Goal: Use online tool/utility: Use online tool/utility

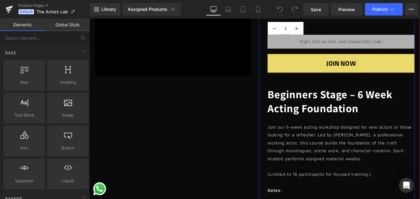
scroll to position [217, 0]
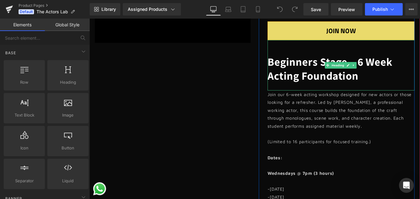
click at [332, 81] on span "Beginners Stage – 6 Week Acting Foundation" at bounding box center [361, 75] width 141 height 32
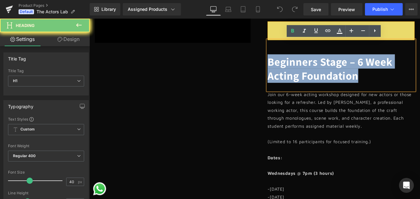
click at [332, 81] on span "Beginners Stage – 6 Week Acting Foundation" at bounding box center [361, 75] width 141 height 32
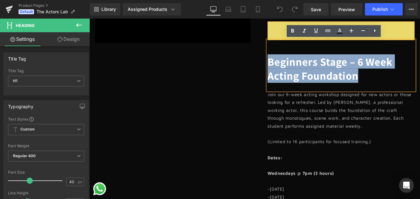
paste div
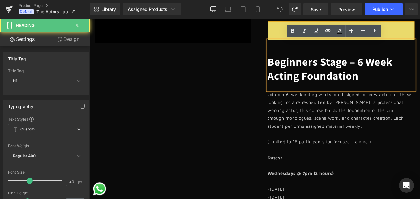
click at [355, 68] on span "Beginners Stage – 6 Week Acting Foundation" at bounding box center [361, 75] width 141 height 32
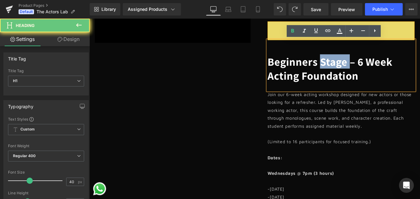
click at [355, 68] on span "Beginners Stage – 6 Week Acting Foundation" at bounding box center [361, 75] width 141 height 32
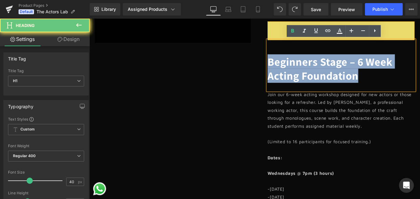
click at [355, 68] on span "Beginners Stage – 6 Week Acting Foundation" at bounding box center [361, 75] width 141 height 32
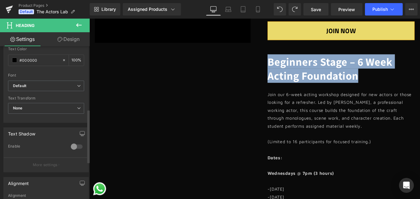
scroll to position [186, 0]
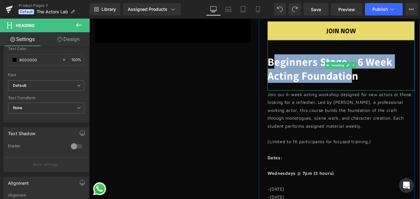
drag, startPoint x: 297, startPoint y: 68, endPoint x: 381, endPoint y: 81, distance: 84.3
click at [381, 81] on span "Beginners Stage – 6 Week Acting Foundation" at bounding box center [361, 75] width 141 height 32
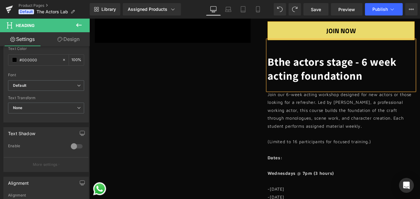
click at [392, 83] on span "Bthe actors stage - 6 week acting foundationn" at bounding box center [364, 75] width 146 height 32
click at [296, 69] on span "Bthe actors stage - 6 week acting foundation" at bounding box center [364, 75] width 146 height 32
drag, startPoint x: 294, startPoint y: 67, endPoint x: 290, endPoint y: 67, distance: 4.3
click at [291, 67] on span "the actors stage - 6 week acting foundation" at bounding box center [360, 75] width 138 height 32
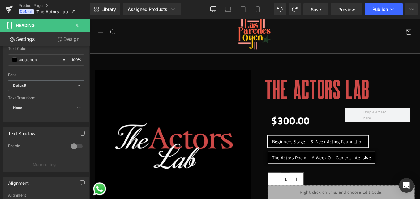
scroll to position [0, 0]
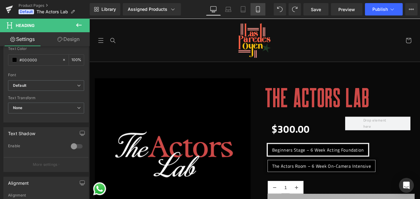
click at [258, 15] on link "Mobile" at bounding box center [258, 9] width 15 height 12
type input "100"
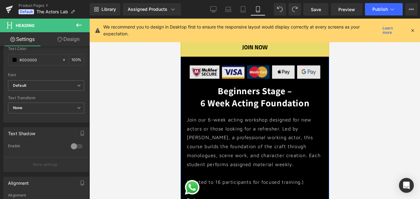
scroll to position [371, 0]
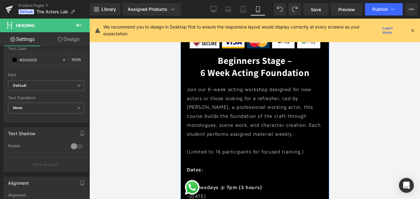
click at [249, 72] on div "Beginners Stage – 6 Week Acting Foundation Heading" at bounding box center [254, 66] width 149 height 24
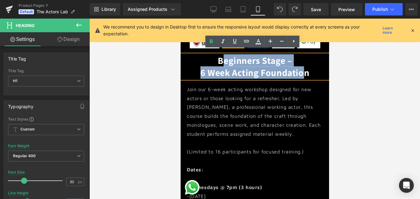
drag, startPoint x: 222, startPoint y: 57, endPoint x: 300, endPoint y: 63, distance: 77.9
click at [300, 63] on div "Beginners Stage – 6 Week Acting Foundation" at bounding box center [254, 66] width 149 height 24
paste div
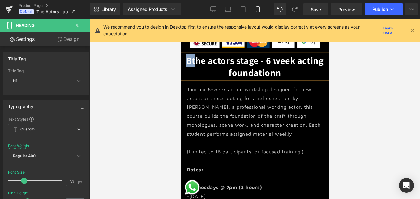
drag, startPoint x: 192, startPoint y: 57, endPoint x: 186, endPoint y: 57, distance: 5.9
click at [186, 57] on b "Bthe actors stage - 6 week acting foundation" at bounding box center [255, 66] width 138 height 24
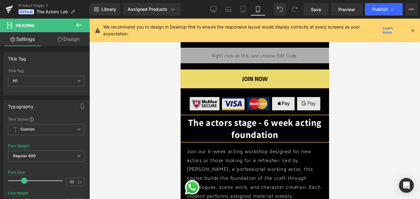
scroll to position [340, 0]
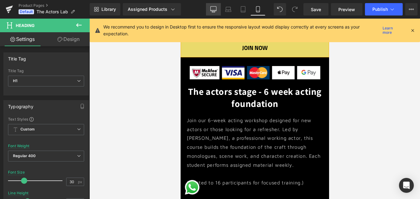
click at [214, 10] on icon at bounding box center [213, 9] width 6 height 6
type input "40"
type input "#000000"
type input "100"
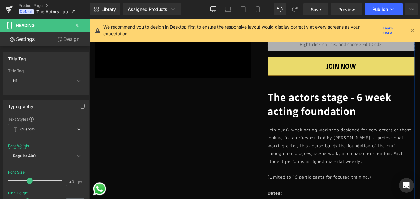
scroll to position [217, 0]
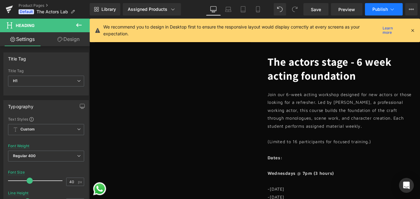
click at [381, 11] on span "Publish" at bounding box center [380, 9] width 15 height 5
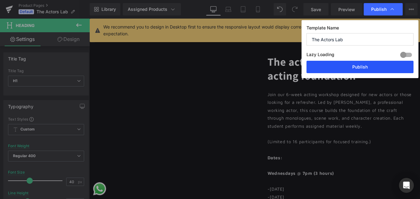
click at [364, 66] on button "Publish" at bounding box center [360, 67] width 107 height 12
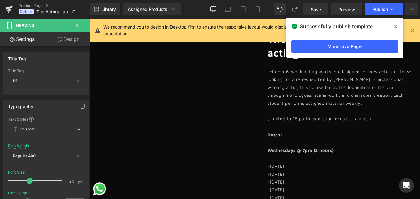
scroll to position [248, 0]
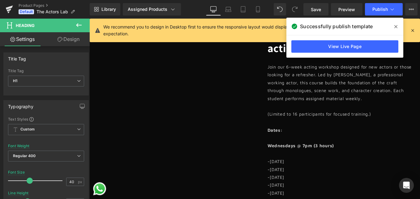
click at [331, 122] on p "(Limited to 16 participants for focused training.)" at bounding box center [374, 126] width 167 height 9
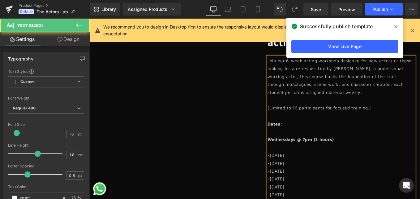
scroll to position [279, 0]
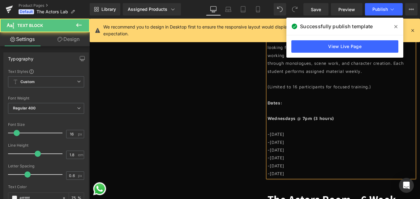
click at [324, 183] on p "-[DATE]" at bounding box center [374, 184] width 167 height 9
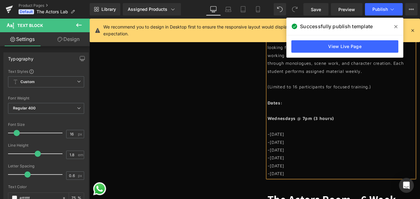
drag, startPoint x: 313, startPoint y: 187, endPoint x: 289, endPoint y: 149, distance: 44.4
click at [291, 149] on div "Join our 6-week acting workshop designed for new actors or those looking for a …" at bounding box center [374, 118] width 167 height 160
paste div
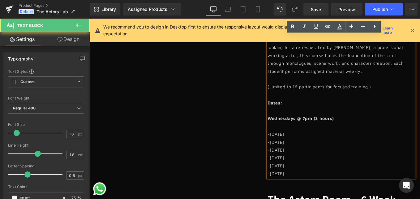
click at [292, 148] on p "-[DATE]" at bounding box center [374, 149] width 167 height 9
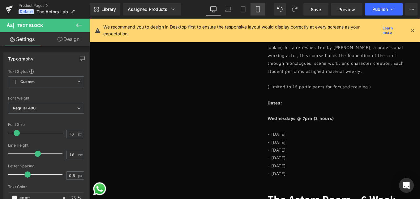
click at [260, 12] on link "Mobile" at bounding box center [258, 9] width 15 height 12
type input "75"
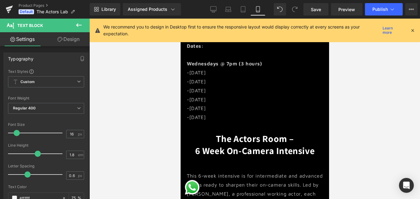
scroll to position [495, 0]
click at [218, 96] on p "-[DATE]" at bounding box center [255, 99] width 136 height 9
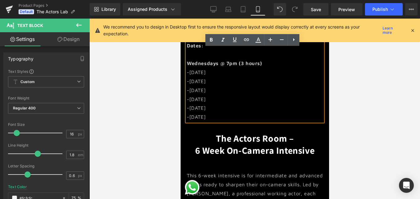
drag, startPoint x: 220, startPoint y: 113, endPoint x: 186, endPoint y: 70, distance: 54.9
click at [187, 70] on div "Join our 6-week acting workshop designed for new actors or those looking for a …" at bounding box center [255, 41] width 136 height 160
drag, startPoint x: 223, startPoint y: 109, endPoint x: 187, endPoint y: 71, distance: 52.6
click at [187, 71] on div "Join our 6-week acting workshop designed for new actors or those looking for a …" at bounding box center [255, 41] width 136 height 160
paste div
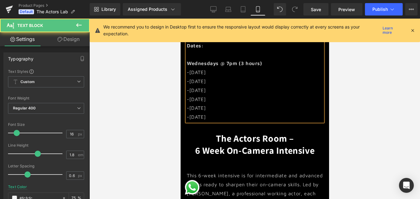
click at [268, 59] on p "Wednesdays @ 7pm (3 hours)" at bounding box center [255, 63] width 136 height 9
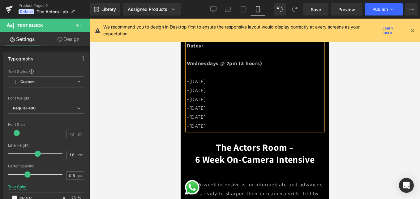
click at [189, 77] on p "-[DATE]" at bounding box center [255, 81] width 136 height 9
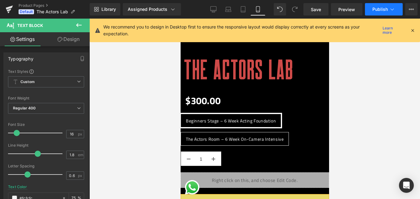
scroll to position [186, 0]
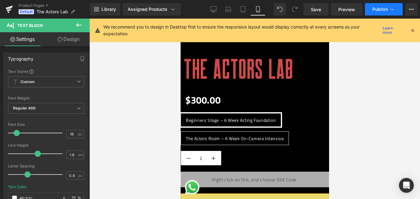
click at [398, 5] on button "Publish" at bounding box center [384, 9] width 38 height 12
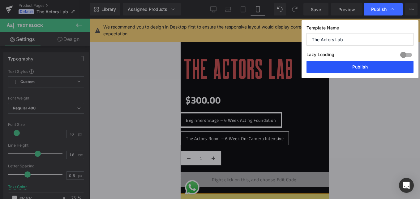
click at [377, 66] on button "Publish" at bounding box center [360, 67] width 107 height 12
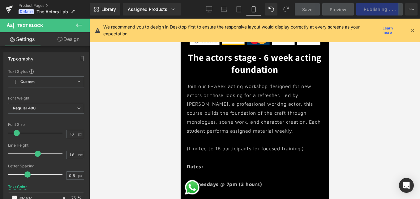
scroll to position [371, 0]
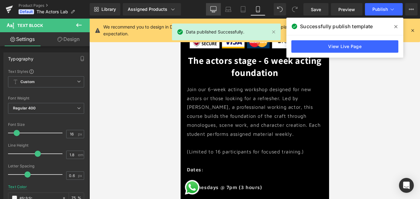
click at [219, 9] on link "Desktop" at bounding box center [213, 9] width 15 height 12
type input "#000000"
type input "75"
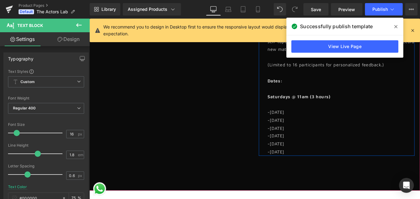
scroll to position [526, 0]
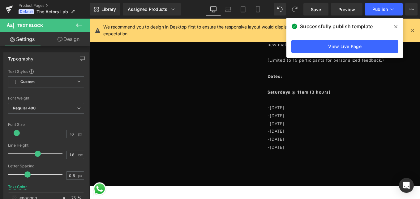
click at [314, 140] on p "-[DATE]" at bounding box center [374, 137] width 167 height 9
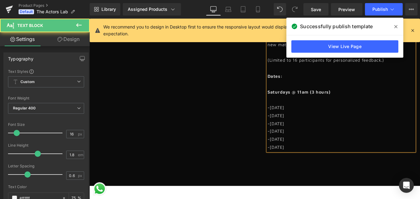
drag, startPoint x: 323, startPoint y: 165, endPoint x: 286, endPoint y: 122, distance: 57.2
paste div
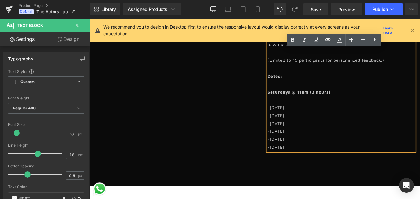
click at [291, 119] on p "-[DATE]" at bounding box center [374, 119] width 167 height 9
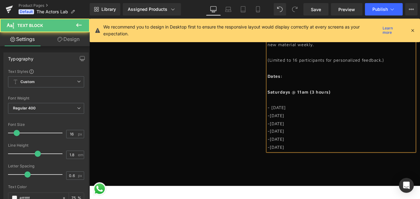
click at [292, 130] on p "-[DATE]" at bounding box center [374, 128] width 167 height 9
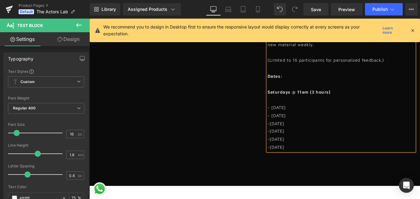
click at [291, 137] on p "-[DATE]" at bounding box center [374, 137] width 167 height 9
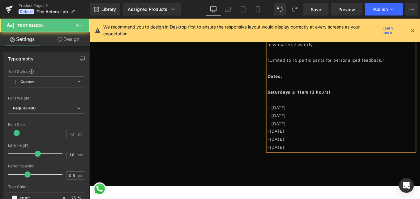
click at [292, 145] on p "-[DATE]" at bounding box center [374, 145] width 167 height 9
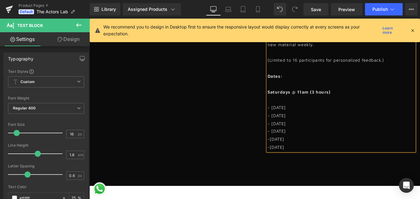
click at [292, 155] on p "-[DATE]" at bounding box center [374, 154] width 167 height 9
click at [293, 162] on p "-[DATE]" at bounding box center [374, 163] width 167 height 9
click at [389, 6] on button "Publish" at bounding box center [384, 9] width 38 height 12
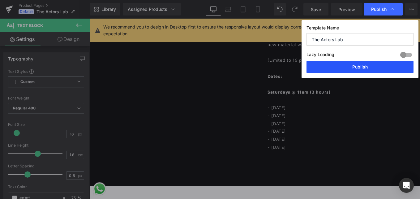
click at [364, 66] on button "Publish" at bounding box center [360, 67] width 107 height 12
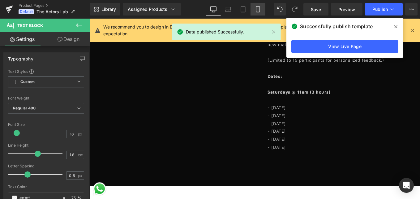
click at [259, 10] on icon at bounding box center [258, 9] width 6 height 6
type input "75"
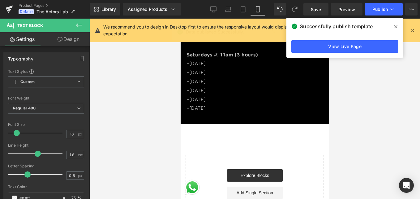
scroll to position [712, 0]
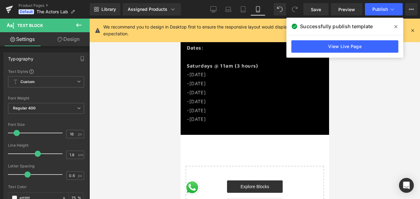
drag, startPoint x: 200, startPoint y: 102, endPoint x: 203, endPoint y: 106, distance: 5.1
click at [200, 106] on p "-[DATE]" at bounding box center [255, 110] width 136 height 9
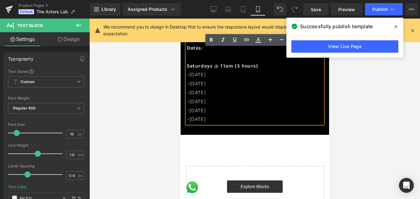
drag, startPoint x: 222, startPoint y: 113, endPoint x: 188, endPoint y: 73, distance: 52.9
click at [188, 73] on div "This 6-week intensive is for intermediate and advanced actors ready to sharpen …" at bounding box center [255, 43] width 136 height 160
paste div
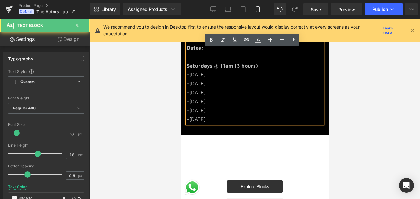
click at [263, 61] on p "Saturdays @ 11am (3 hours)" at bounding box center [255, 65] width 136 height 9
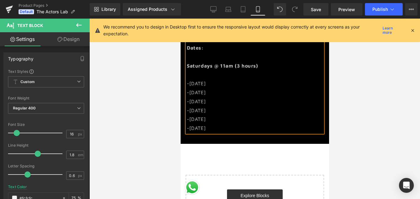
click at [189, 79] on p "-[DATE]" at bounding box center [255, 83] width 136 height 9
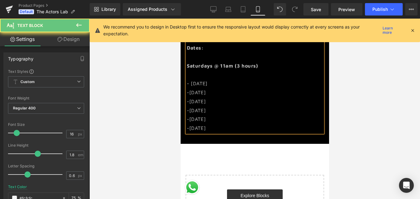
click at [189, 88] on p "-[DATE]" at bounding box center [255, 92] width 136 height 9
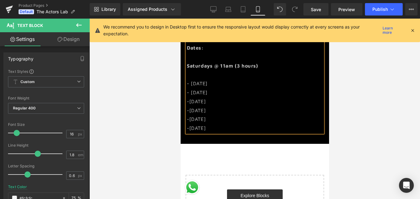
click at [190, 97] on p "-[DATE]" at bounding box center [255, 101] width 136 height 9
click at [189, 107] on p "-[DATE]" at bounding box center [255, 110] width 136 height 9
click at [189, 115] on p "-[DATE]" at bounding box center [255, 119] width 136 height 9
click at [189, 126] on p "-[DATE]" at bounding box center [255, 127] width 136 height 9
click at [390, 10] on icon at bounding box center [392, 9] width 6 height 6
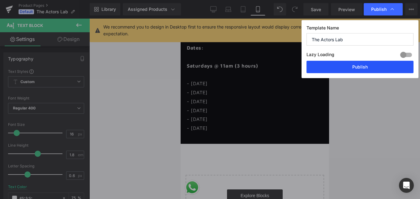
click at [369, 67] on button "Publish" at bounding box center [360, 67] width 107 height 12
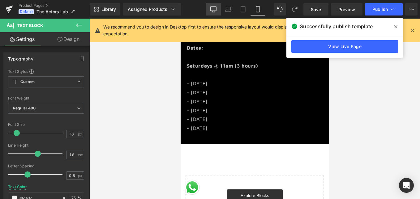
click at [215, 9] on icon at bounding box center [213, 9] width 6 height 6
type input "#000000"
type input "75"
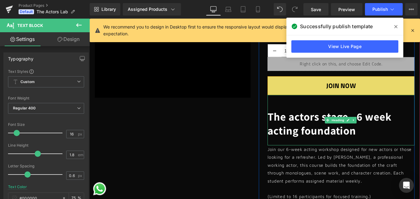
scroll to position [155, 0]
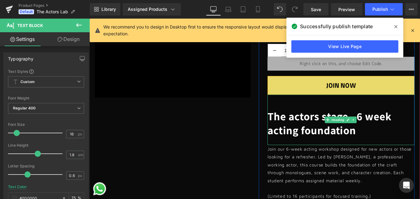
click at [328, 136] on span "The actors stage - 6 week acting foundation" at bounding box center [361, 137] width 141 height 32
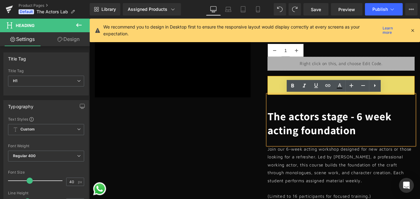
click at [313, 131] on span "The actors stage - 6 week acting foundation" at bounding box center [361, 137] width 141 height 32
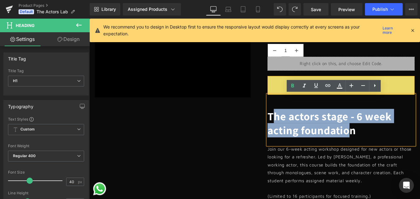
drag, startPoint x: 295, startPoint y: 126, endPoint x: 380, endPoint y: 142, distance: 86.4
click at [380, 142] on span "The actors stage - 6 week acting foundation" at bounding box center [361, 137] width 141 height 32
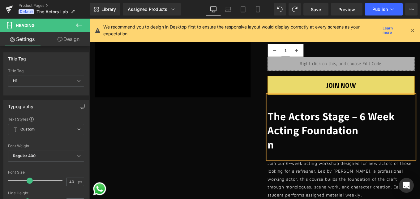
click at [300, 156] on h1 "n" at bounding box center [374, 161] width 167 height 16
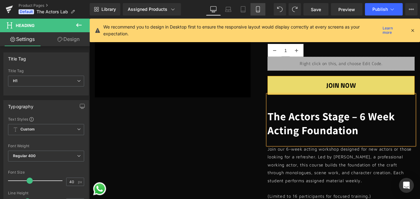
click at [259, 10] on icon at bounding box center [258, 9] width 6 height 6
type input "100"
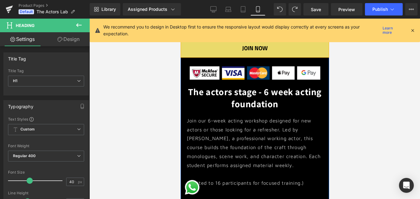
scroll to position [340, 0]
drag, startPoint x: 263, startPoint y: 89, endPoint x: 240, endPoint y: 86, distance: 23.0
click at [263, 89] on b "The actors stage - 6 week acting foundation" at bounding box center [255, 97] width 134 height 24
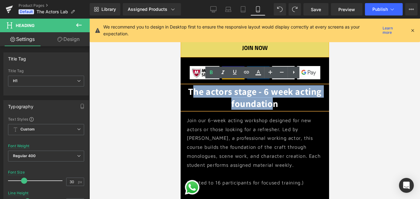
drag, startPoint x: 191, startPoint y: 87, endPoint x: 270, endPoint y: 102, distance: 80.3
click at [270, 102] on b "The actors stage - 6 week acting foundation" at bounding box center [255, 97] width 134 height 24
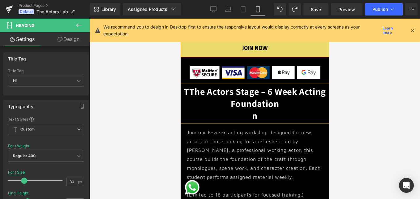
click at [266, 110] on h1 "n" at bounding box center [254, 116] width 149 height 12
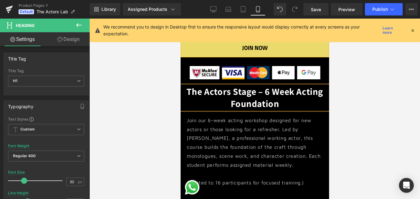
click at [261, 89] on b "The Actors Stage – 6 Week Acting Foundation" at bounding box center [254, 97] width 137 height 24
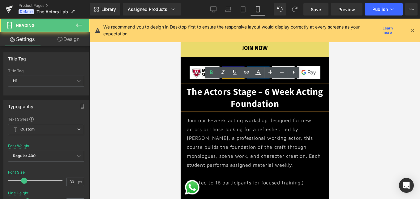
click at [265, 85] on b "The Actors Stage – 6 Week Acting Foundation" at bounding box center [254, 97] width 137 height 24
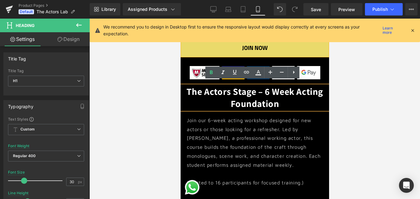
click at [263, 85] on b "The Actors Stage – 6 Week Acting Foundation" at bounding box center [254, 97] width 137 height 24
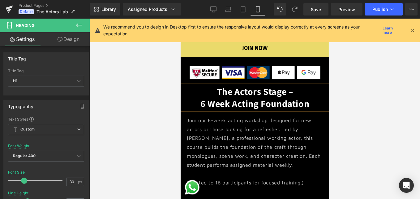
click at [344, 91] on div at bounding box center [254, 109] width 331 height 180
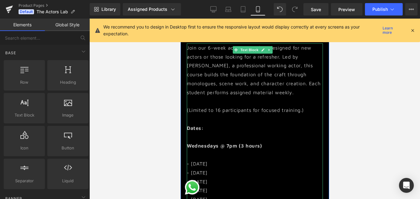
scroll to position [402, 0]
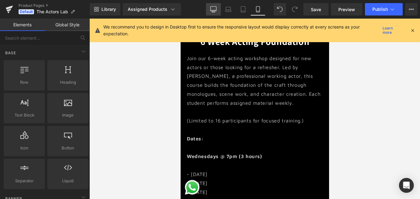
click at [211, 7] on icon at bounding box center [214, 8] width 6 height 5
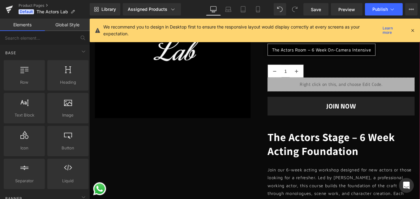
scroll to position [186, 0]
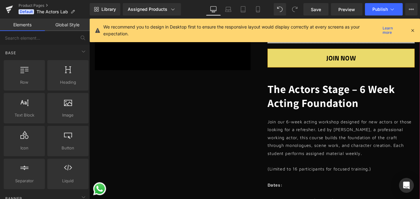
click at [345, 142] on p "Join our 6-week acting workshop designed for new actors or those looking for a …" at bounding box center [374, 153] width 167 height 45
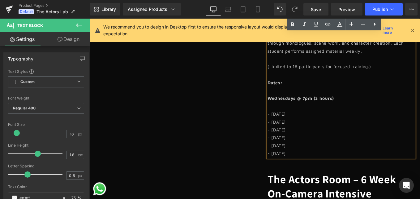
scroll to position [217, 0]
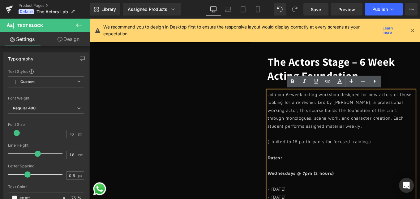
click at [398, 156] on p "(Limited to 16 participants for focused training.)" at bounding box center [374, 157] width 167 height 9
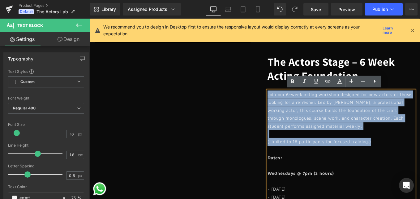
drag, startPoint x: 409, startPoint y: 156, endPoint x: 285, endPoint y: 103, distance: 134.9
click at [285, 103] on div "The Actors Lab (P) Title $300.00 - -29900% (P) Price Row Beginners Stage – 6 We…" at bounding box center [369, 173] width 176 height 608
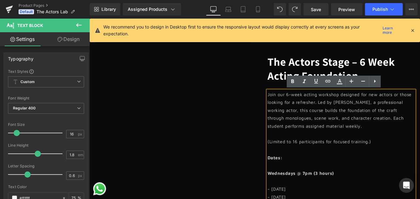
click at [324, 154] on p "(Limited to 16 participants for focused training.)" at bounding box center [374, 157] width 167 height 9
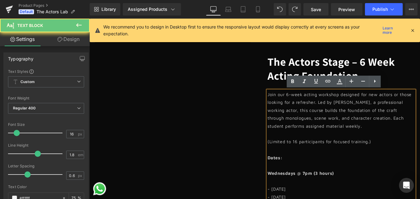
click at [322, 154] on p "(Limited to 16 participants for focused training.)" at bounding box center [374, 157] width 167 height 9
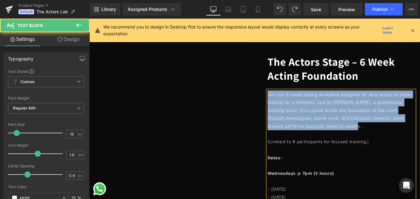
drag, startPoint x: 379, startPoint y: 139, endPoint x: 284, endPoint y: 102, distance: 101.8
click at [284, 102] on div "The Actors Lab (P) Title $300.00 - -29900% (P) Price Row Beginners Stage – 6 We…" at bounding box center [369, 173] width 176 height 608
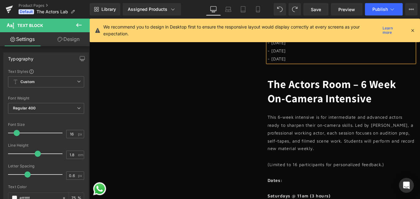
scroll to position [433, 0]
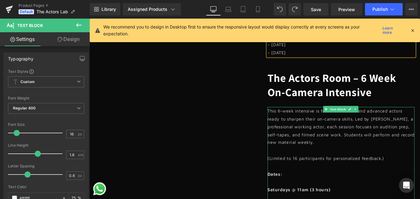
click at [322, 175] on p "(Limited to 16 participants for personalized feedback.)" at bounding box center [374, 176] width 167 height 9
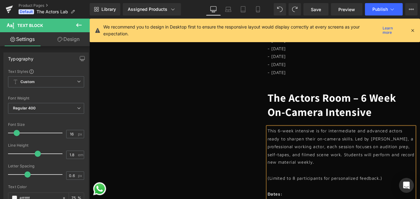
scroll to position [402, 0]
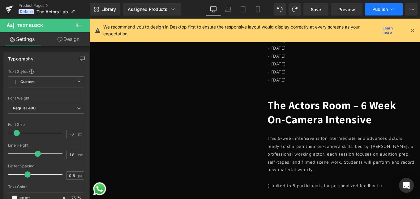
click at [392, 10] on icon at bounding box center [392, 9] width 6 height 6
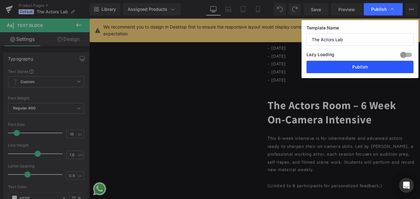
drag, startPoint x: 372, startPoint y: 65, endPoint x: 120, endPoint y: 116, distance: 257.2
click at [372, 65] on button "Publish" at bounding box center [360, 67] width 107 height 12
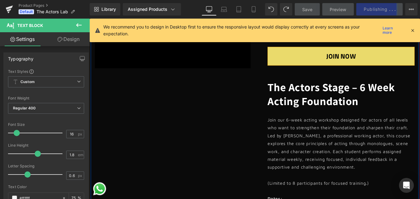
scroll to position [186, 0]
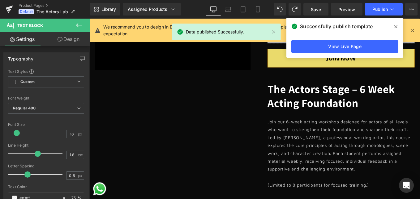
drag, startPoint x: 258, startPoint y: 9, endPoint x: 264, endPoint y: 16, distance: 9.6
click at [258, 9] on icon at bounding box center [258, 9] width 6 height 6
type input "75"
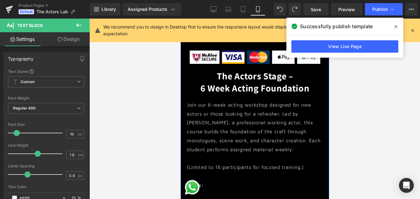
scroll to position [371, 0]
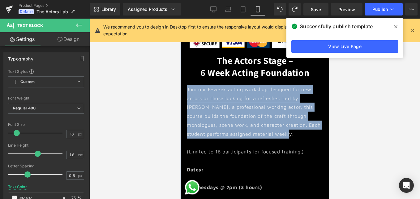
drag, startPoint x: 309, startPoint y: 128, endPoint x: 184, endPoint y: 85, distance: 131.6
click at [184, 85] on div "Image The Actors Lab (P) Title $300.00 - -29900% (P) Price Row Beginners Stage …" at bounding box center [254, 99] width 149 height 769
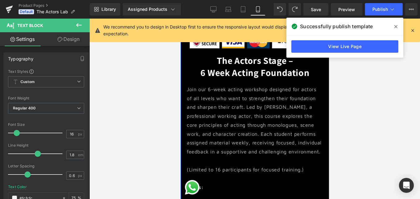
scroll to position [398, 0]
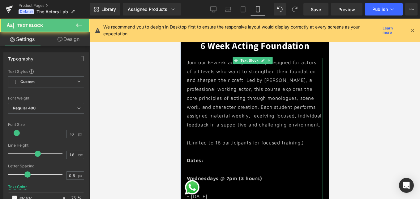
click at [220, 145] on p "(Limited to 16 participants for focused training.)" at bounding box center [255, 142] width 136 height 9
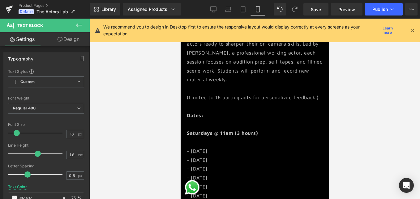
scroll to position [677, 0]
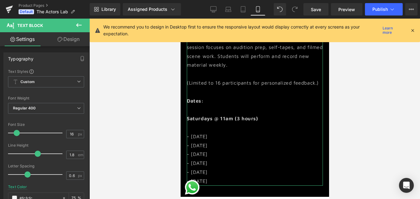
click at [219, 87] on p "(Limited to 16 participants for personalized feedback.)" at bounding box center [255, 82] width 136 height 9
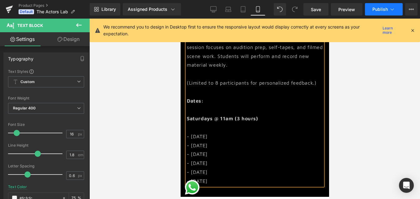
click at [376, 10] on span "Publish" at bounding box center [380, 9] width 15 height 5
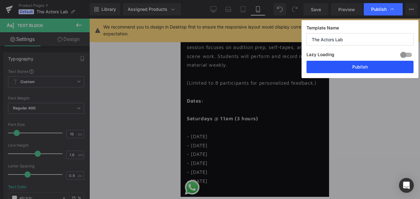
click at [359, 66] on button "Publish" at bounding box center [360, 67] width 107 height 12
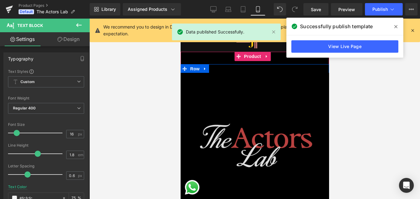
scroll to position [0, 0]
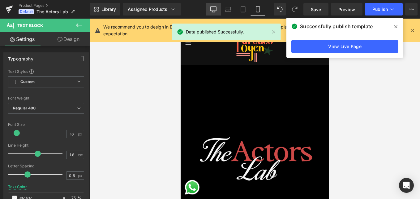
click at [213, 11] on icon at bounding box center [214, 8] width 6 height 5
type input "#000000"
type input "75"
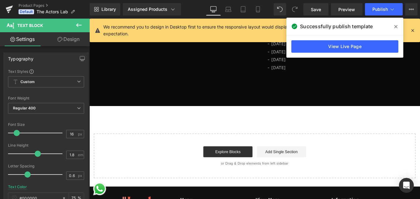
scroll to position [619, 0]
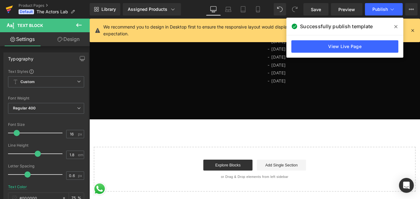
click at [12, 4] on icon at bounding box center [9, 9] width 7 height 15
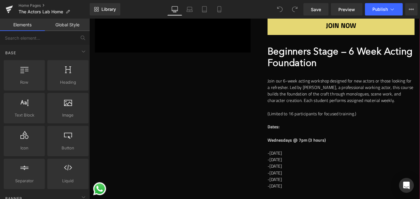
scroll to position [279, 0]
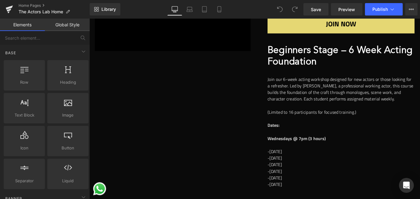
click at [322, 63] on strong "Beginners Stage – 6 Week Acting Foundation" at bounding box center [373, 61] width 164 height 24
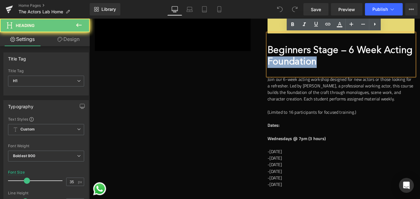
click at [322, 63] on strong "Beginners Stage – 6 Week Acting Foundation" at bounding box center [373, 61] width 164 height 24
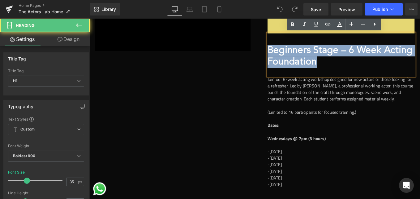
click at [322, 63] on strong "Beginners Stage – 6 Week Acting Foundation" at bounding box center [373, 61] width 164 height 24
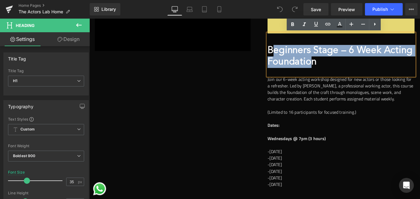
drag, startPoint x: 296, startPoint y: 53, endPoint x: 336, endPoint y: 70, distance: 43.9
click at [336, 70] on strong "Beginners Stage – 6 Week Acting Foundation" at bounding box center [373, 61] width 164 height 24
paste div
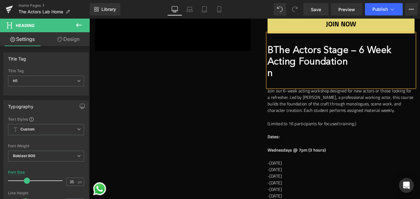
click at [309, 78] on h1 "n" at bounding box center [374, 80] width 167 height 13
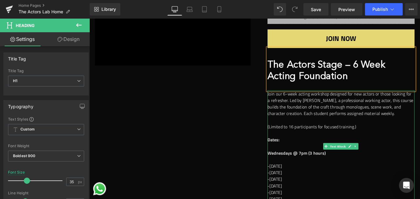
scroll to position [248, 0]
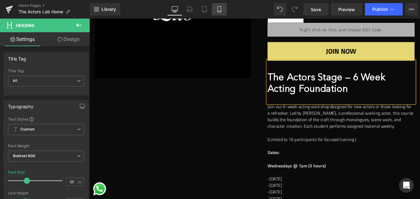
click at [220, 6] on icon at bounding box center [219, 9] width 3 height 6
type input "22.72"
type input "100"
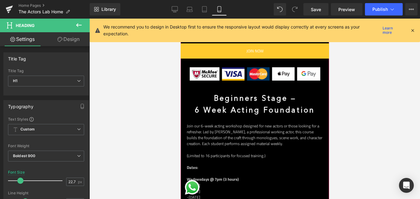
scroll to position [371, 0]
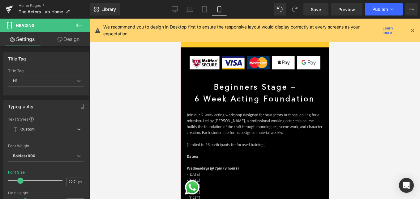
drag, startPoint x: 245, startPoint y: 83, endPoint x: 241, endPoint y: 84, distance: 3.5
click at [245, 84] on b "Beginners Stage –" at bounding box center [255, 87] width 82 height 7
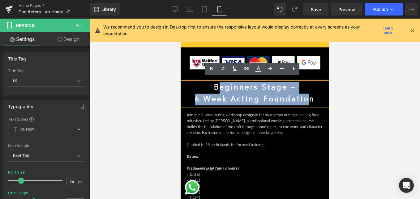
drag, startPoint x: 215, startPoint y: 81, endPoint x: 306, endPoint y: 93, distance: 91.1
click at [306, 93] on div "Beginners Stage – 6 Week Acting Foundation" at bounding box center [254, 94] width 149 height 24
paste div
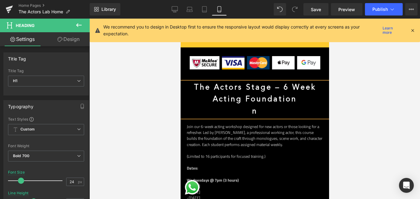
click at [274, 106] on h1 "n" at bounding box center [254, 112] width 149 height 12
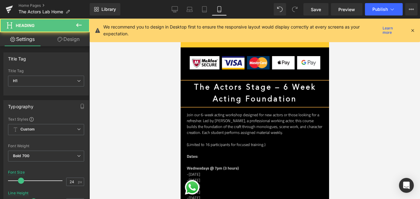
click at [280, 84] on b "The Actors Stage – 6 Week Acting Foundation" at bounding box center [255, 93] width 122 height 19
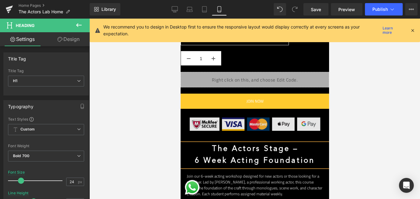
scroll to position [309, 0]
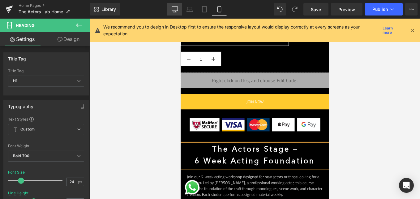
click at [179, 10] on link "Desktop" at bounding box center [174, 9] width 15 height 12
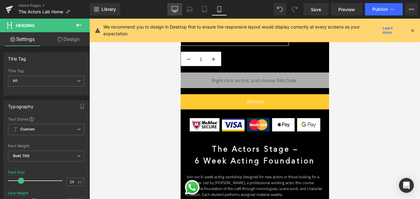
type input "28.48"
type input "1.2"
type input "0"
type input "#000000"
type input "100"
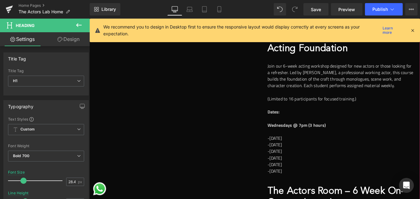
scroll to position [279, 0]
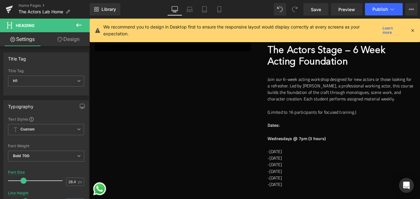
click at [313, 99] on p "Join our 6-week acting workshop designed for new actors or those looking for a …" at bounding box center [374, 98] width 167 height 30
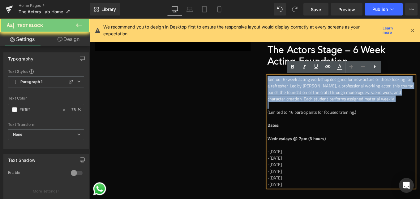
click at [313, 99] on p "Join our 6-week acting workshop designed for new actors or those looking for a …" at bounding box center [374, 98] width 167 height 30
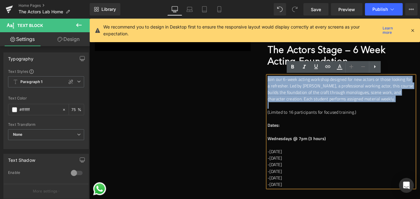
paste div
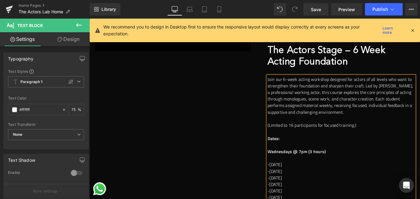
click at [318, 138] on p "(Limited to 16 participants for focused training.)" at bounding box center [374, 138] width 167 height 7
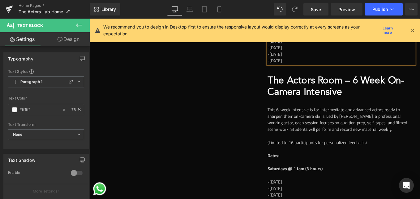
scroll to position [495, 0]
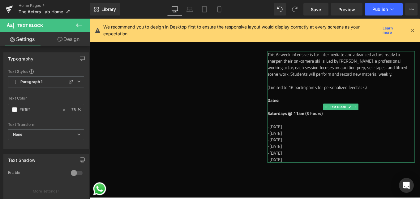
click at [322, 94] on p "(Limited to 16 participants for personalized feedback.)" at bounding box center [374, 96] width 167 height 7
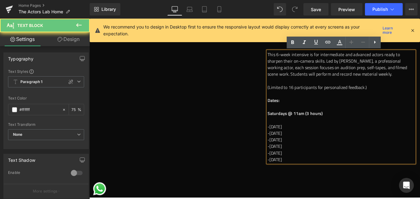
click at [319, 94] on p "(Limited to 16 participants for personalized feedback.)" at bounding box center [374, 96] width 167 height 7
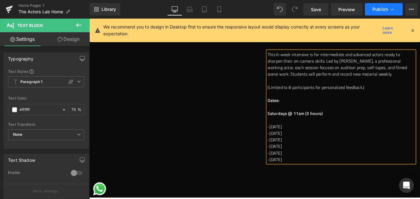
click at [379, 10] on span "Publish" at bounding box center [380, 9] width 15 height 5
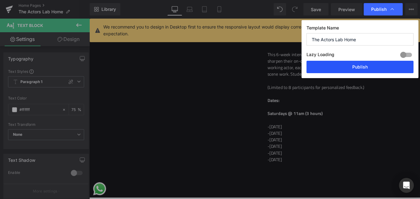
click at [353, 70] on button "Publish" at bounding box center [360, 67] width 107 height 12
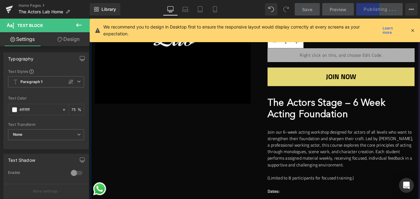
scroll to position [217, 0]
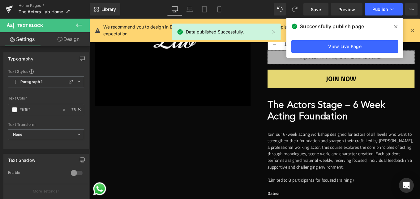
click at [216, 10] on icon at bounding box center [219, 9] width 6 height 6
type input "75"
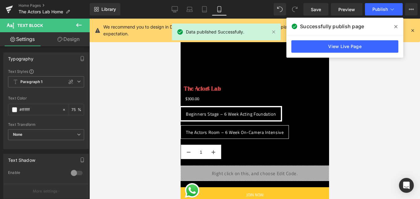
scroll to position [0, 0]
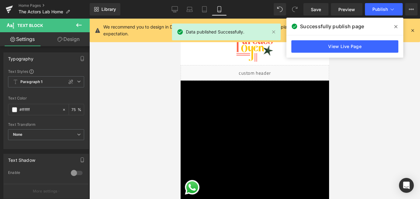
click at [394, 23] on span at bounding box center [396, 27] width 10 height 10
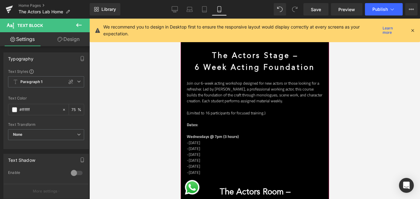
scroll to position [433, 0]
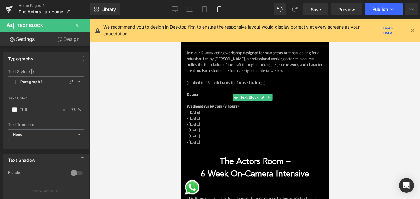
click at [209, 80] on p "(Limited to 16 participants for focused training.)" at bounding box center [255, 83] width 136 height 6
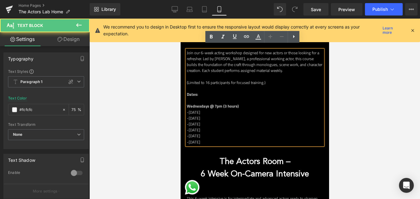
click at [210, 80] on p "(Limited to 16 participants for focused training.)" at bounding box center [255, 83] width 136 height 6
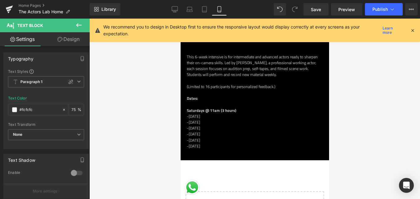
scroll to position [588, 0]
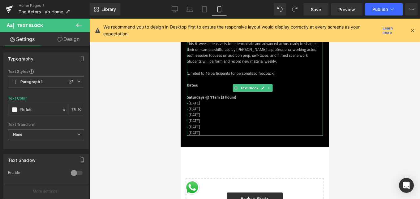
click at [211, 70] on p "(Limited to 16 participants for personalized feedback.)" at bounding box center [255, 73] width 136 height 6
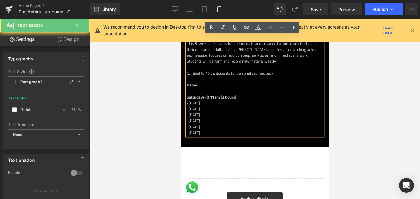
click at [210, 70] on p "(Limited to 16 participants for personalized feedback.)" at bounding box center [255, 73] width 136 height 6
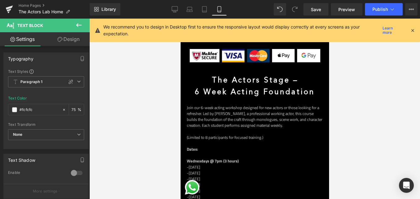
scroll to position [371, 0]
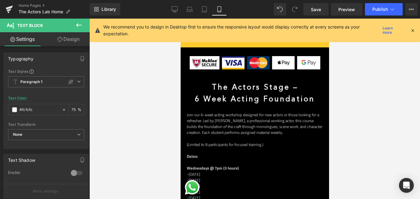
click at [249, 112] on p "Join our 6-week acting workshop designed for new actors or those looking for a …" at bounding box center [255, 124] width 136 height 24
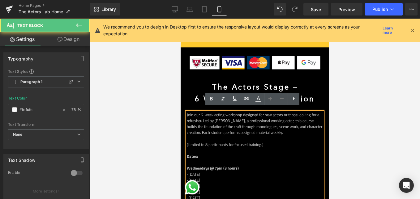
click at [249, 112] on p "Join our 6-week acting workshop designed for new actors or those looking for a …" at bounding box center [255, 124] width 136 height 24
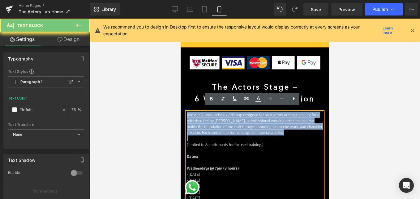
click at [249, 112] on p "Join our 6-week acting workshop designed for new actors or those looking for a …" at bounding box center [255, 124] width 136 height 24
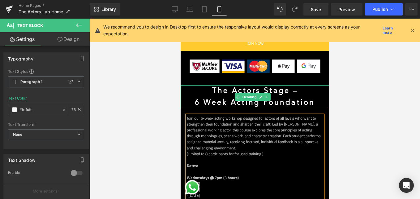
scroll to position [379, 0]
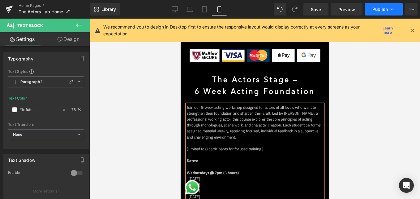
click at [394, 6] on button "Publish" at bounding box center [384, 9] width 38 height 12
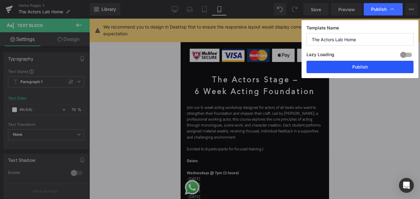
click at [370, 63] on button "Publish" at bounding box center [360, 67] width 107 height 12
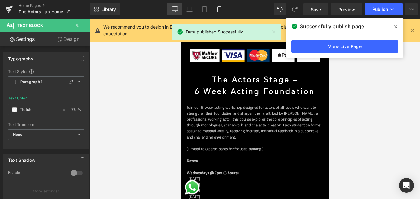
click at [174, 13] on link "Desktop" at bounding box center [174, 9] width 15 height 12
type input "#000000"
type input "75"
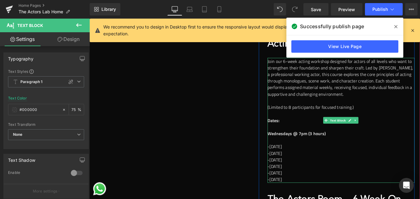
scroll to position [309, 0]
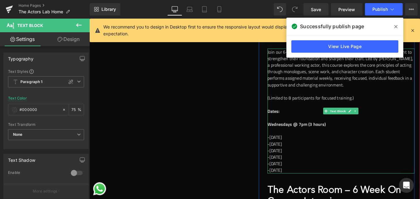
click at [316, 171] on p "-[DATE]" at bounding box center [374, 174] width 167 height 7
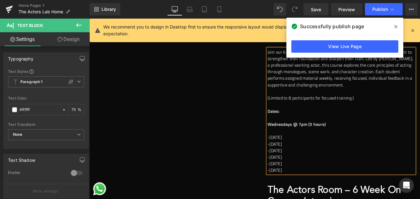
drag, startPoint x: 319, startPoint y: 192, endPoint x: 289, endPoint y: 151, distance: 50.6
click at [291, 151] on div "Join our 6-week acting workshop designed for actors of all levels who want to s…" at bounding box center [374, 122] width 167 height 141
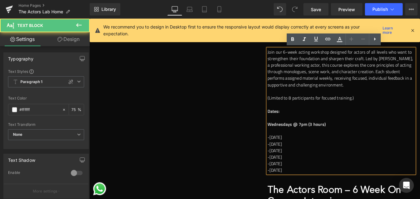
click at [292, 154] on p "-[DATE]" at bounding box center [374, 152] width 167 height 7
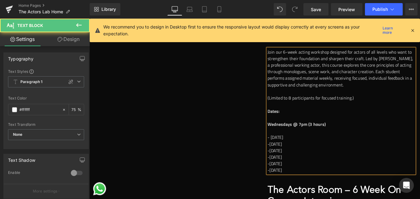
click at [291, 161] on p "-[DATE]" at bounding box center [374, 159] width 167 height 7
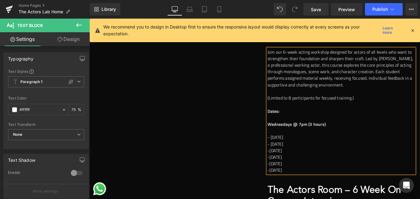
click at [291, 169] on p "-[DATE]" at bounding box center [374, 167] width 167 height 7
click at [292, 176] on p "-[DATE]" at bounding box center [374, 174] width 167 height 7
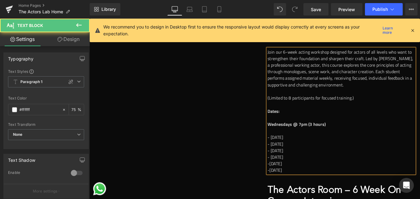
click at [292, 181] on p "-[DATE]" at bounding box center [374, 182] width 167 height 7
click at [291, 189] on p "-[DATE]" at bounding box center [374, 189] width 167 height 7
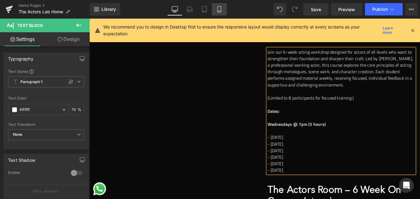
click at [218, 10] on icon at bounding box center [219, 9] width 3 height 6
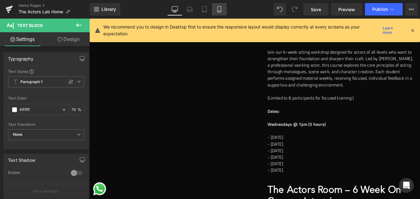
type input "75"
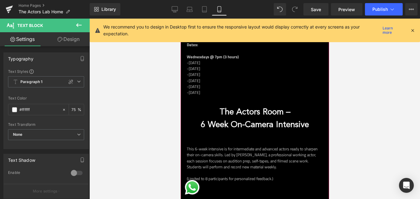
scroll to position [495, 0]
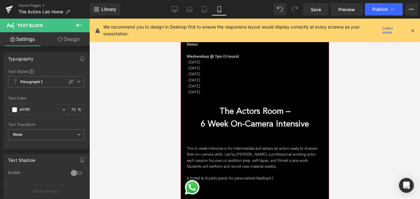
click at [205, 83] on p "-[DATE]" at bounding box center [255, 86] width 136 height 6
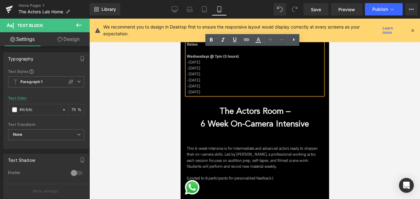
drag, startPoint x: 215, startPoint y: 88, endPoint x: 187, endPoint y: 58, distance: 42.0
click at [187, 58] on div "Join our 6-week acting workshop designed for actors of all levels who want to s…" at bounding box center [255, 41] width 136 height 107
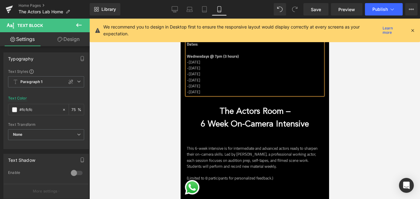
click at [247, 53] on p "Wednesdays @ 7pm (3 hours)" at bounding box center [255, 56] width 136 height 6
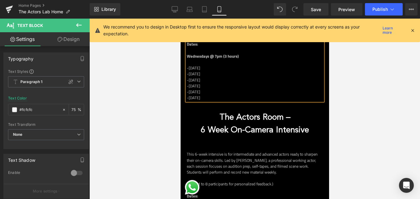
click at [188, 65] on p "-[DATE]" at bounding box center [255, 68] width 136 height 6
click at [188, 71] on p "-[DATE]" at bounding box center [255, 74] width 136 height 6
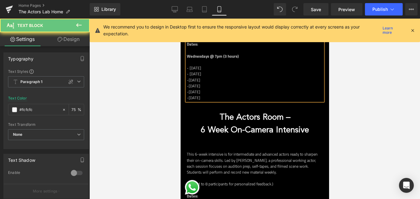
click at [188, 77] on p "-[DATE]" at bounding box center [255, 80] width 136 height 6
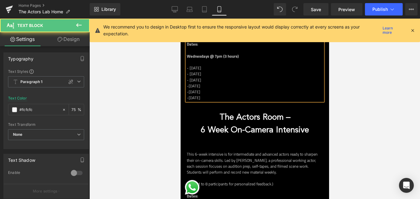
click at [189, 83] on p "-[DATE]" at bounding box center [255, 86] width 136 height 6
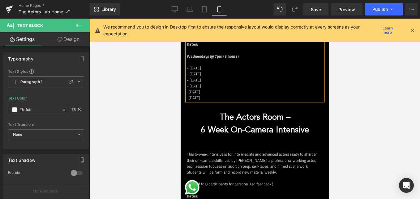
click at [188, 89] on p "-[DATE]" at bounding box center [255, 92] width 136 height 6
click at [189, 95] on p "-[DATE]" at bounding box center [255, 98] width 136 height 6
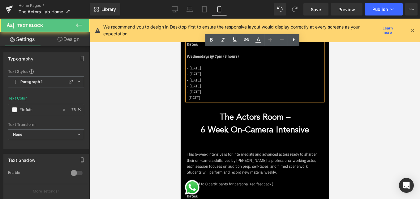
click at [188, 95] on p "-[DATE]" at bounding box center [255, 98] width 136 height 6
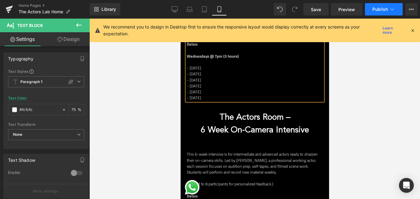
click at [387, 8] on span "Publish" at bounding box center [380, 9] width 15 height 5
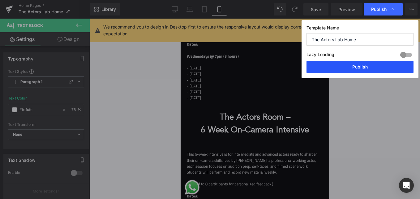
click at [370, 64] on button "Publish" at bounding box center [360, 67] width 107 height 12
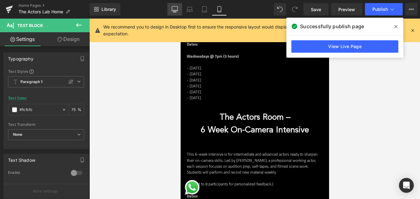
click at [174, 11] on icon at bounding box center [175, 8] width 6 height 5
type input "#000000"
type input "75"
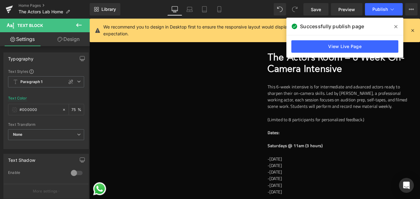
scroll to position [526, 0]
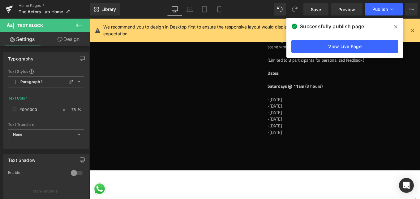
drag, startPoint x: 319, startPoint y: 134, endPoint x: 318, endPoint y: 148, distance: 14.3
click at [319, 134] on p "-[DATE]" at bounding box center [374, 131] width 167 height 7
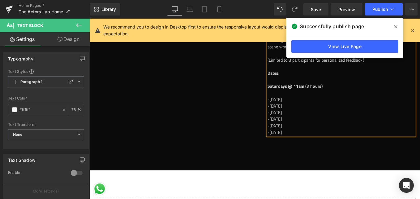
drag, startPoint x: 322, startPoint y: 148, endPoint x: 287, endPoint y: 110, distance: 51.5
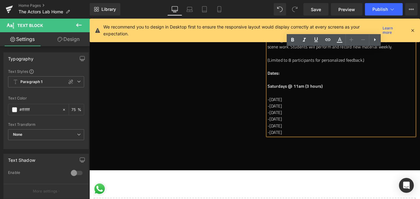
click at [291, 107] on p "-[DATE]" at bounding box center [374, 109] width 167 height 7
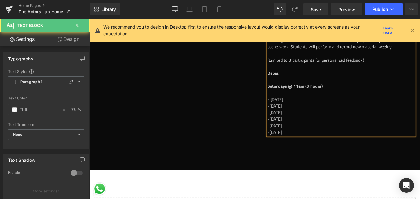
click at [292, 116] on p "-[DATE]" at bounding box center [374, 117] width 167 height 7
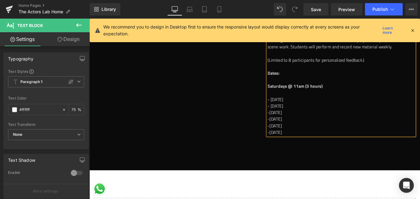
click at [291, 126] on p "-[DATE]" at bounding box center [374, 124] width 167 height 7
click at [291, 131] on p "-[DATE]" at bounding box center [374, 131] width 167 height 7
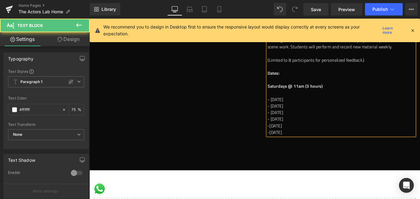
click at [292, 140] on p "-[DATE]" at bounding box center [374, 139] width 167 height 7
click at [292, 146] on p "-[DATE]" at bounding box center [374, 146] width 167 height 7
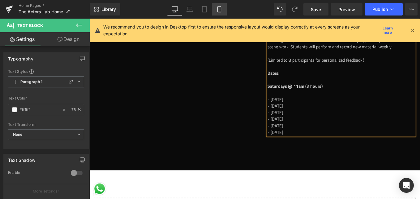
click at [222, 7] on icon at bounding box center [219, 9] width 6 height 6
type input "75"
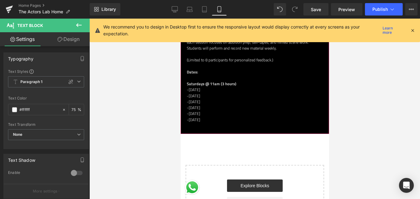
scroll to position [588, 0]
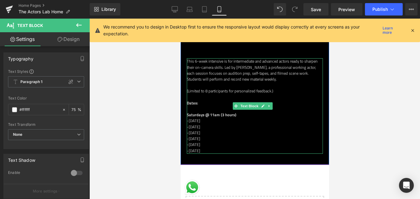
click at [211, 141] on p "-[DATE]" at bounding box center [255, 144] width 136 height 6
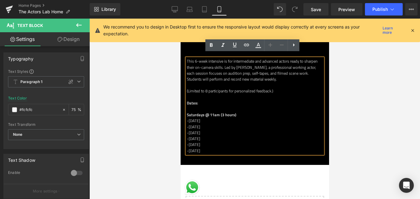
drag, startPoint x: 211, startPoint y: 145, endPoint x: 187, endPoint y: 118, distance: 36.6
click at [187, 118] on div "This 6-week intensive is for intermediate and advanced actors ready to sharpen …" at bounding box center [255, 105] width 136 height 95
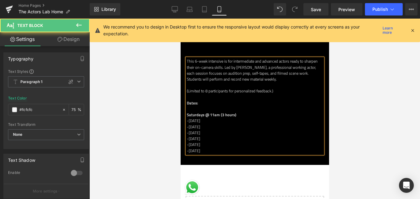
click at [188, 118] on p "-[DATE]" at bounding box center [255, 121] width 136 height 6
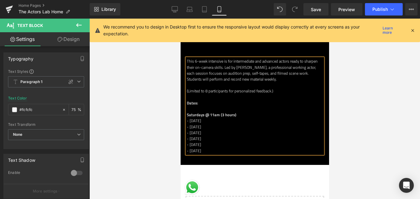
click at [249, 112] on p "Saturdays @ 11am (3 hours)" at bounding box center [255, 115] width 136 height 6
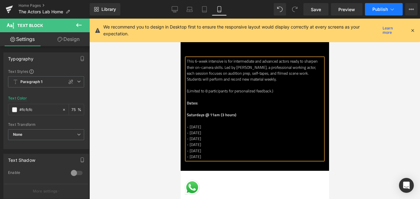
click at [392, 4] on button "Publish" at bounding box center [384, 9] width 38 height 12
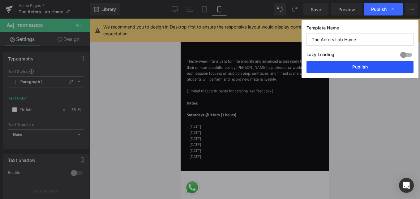
click at [352, 63] on button "Publish" at bounding box center [360, 67] width 107 height 12
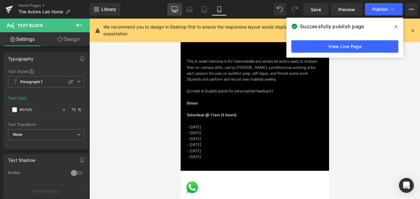
drag, startPoint x: 179, startPoint y: 13, endPoint x: 172, endPoint y: 15, distance: 7.4
click at [179, 13] on link "Desktop" at bounding box center [174, 9] width 15 height 12
type input "#000000"
type input "75"
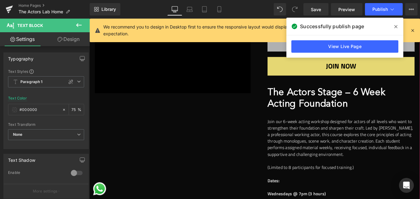
scroll to position [248, 0]
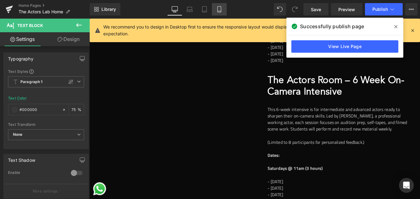
click at [216, 8] on link "Mobile" at bounding box center [219, 9] width 15 height 12
type input "#fcfcfc"
type input "75"
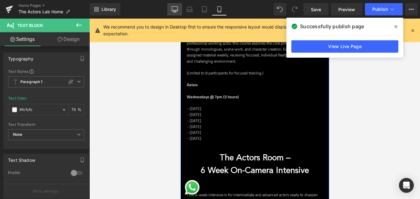
scroll to position [407, 0]
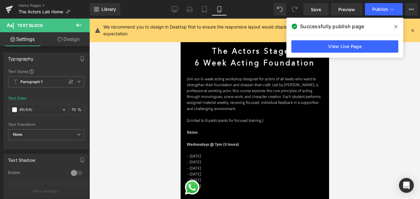
drag, startPoint x: 172, startPoint y: 8, endPoint x: 216, endPoint y: 41, distance: 54.8
click at [171, 8] on link "Desktop" at bounding box center [174, 9] width 15 height 12
type input "#000000"
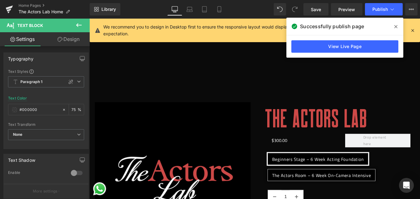
scroll to position [0, 0]
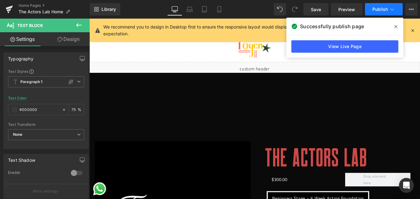
click at [388, 13] on button "Publish" at bounding box center [384, 9] width 38 height 12
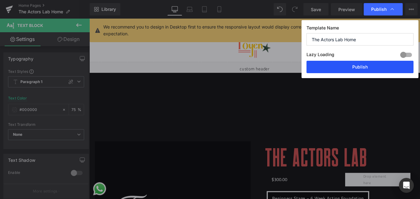
drag, startPoint x: 359, startPoint y: 67, endPoint x: 103, endPoint y: 102, distance: 258.7
click at [359, 67] on button "Publish" at bounding box center [360, 67] width 107 height 12
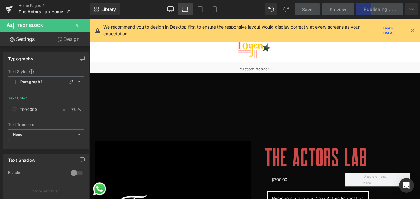
click at [184, 8] on icon at bounding box center [185, 9] width 6 height 6
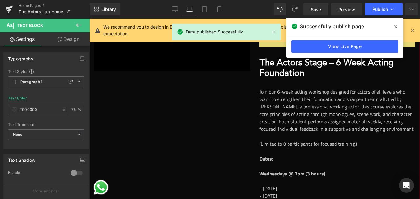
scroll to position [93, 0]
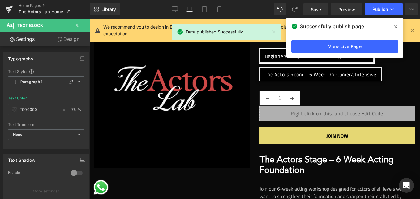
click at [167, 6] on div "Library Laptop Desktop Laptop Tablet Mobile Save Preview Publish Scheduled View…" at bounding box center [255, 9] width 331 height 12
click at [177, 10] on icon at bounding box center [175, 10] width 6 height 0
type input "75"
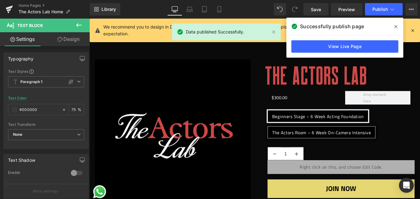
scroll to position [0, 0]
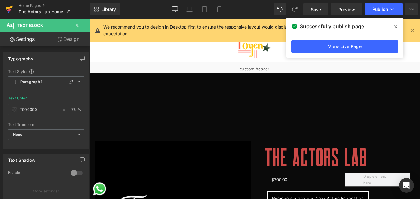
click at [8, 10] on icon at bounding box center [9, 10] width 4 height 3
